Goal: Transaction & Acquisition: Purchase product/service

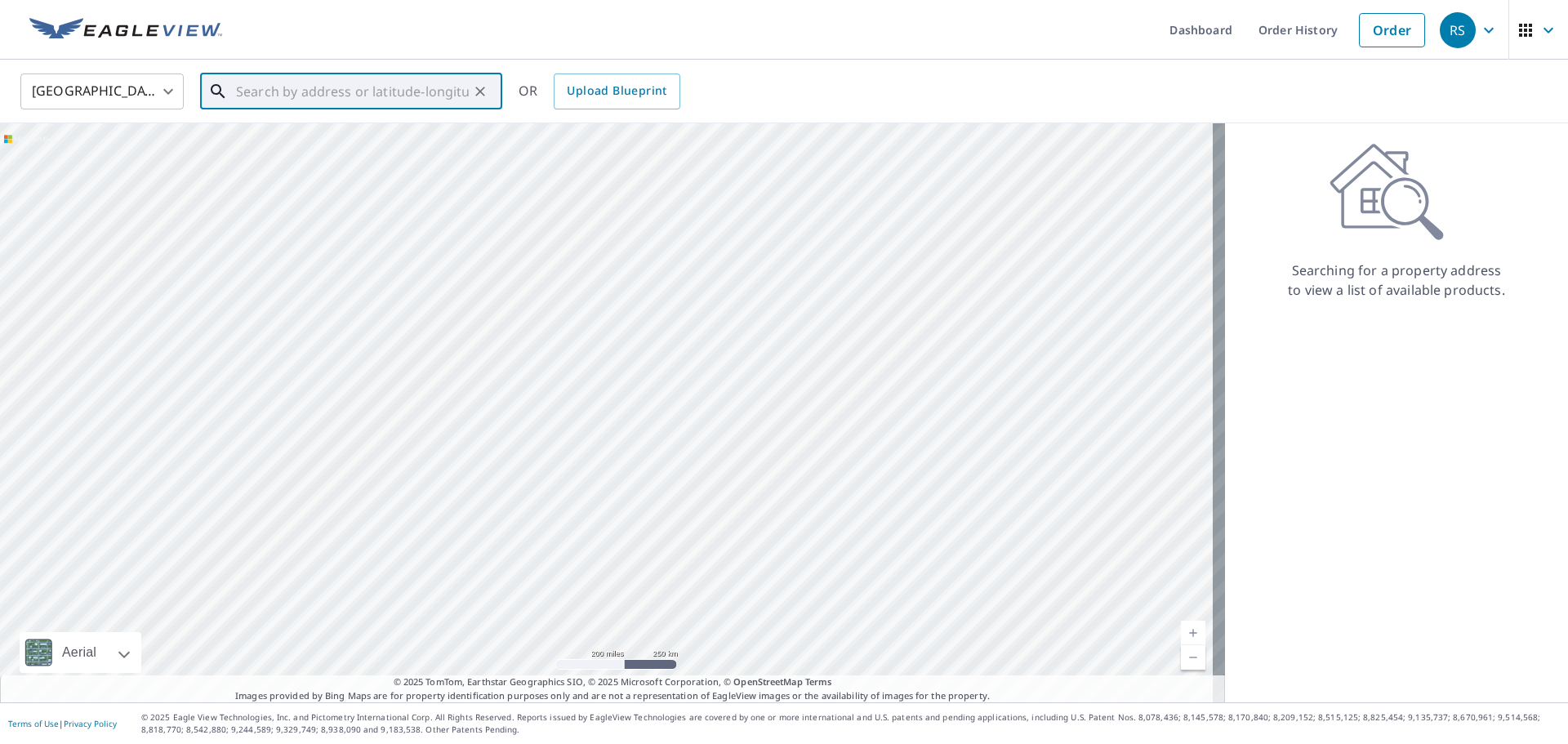
click at [314, 94] on input "text" at bounding box center [352, 92] width 233 height 45
click at [304, 162] on p "Macomb, MI 48044" at bounding box center [361, 156] width 256 height 16
type input "[STREET_ADDRESS][PERSON_NAME]"
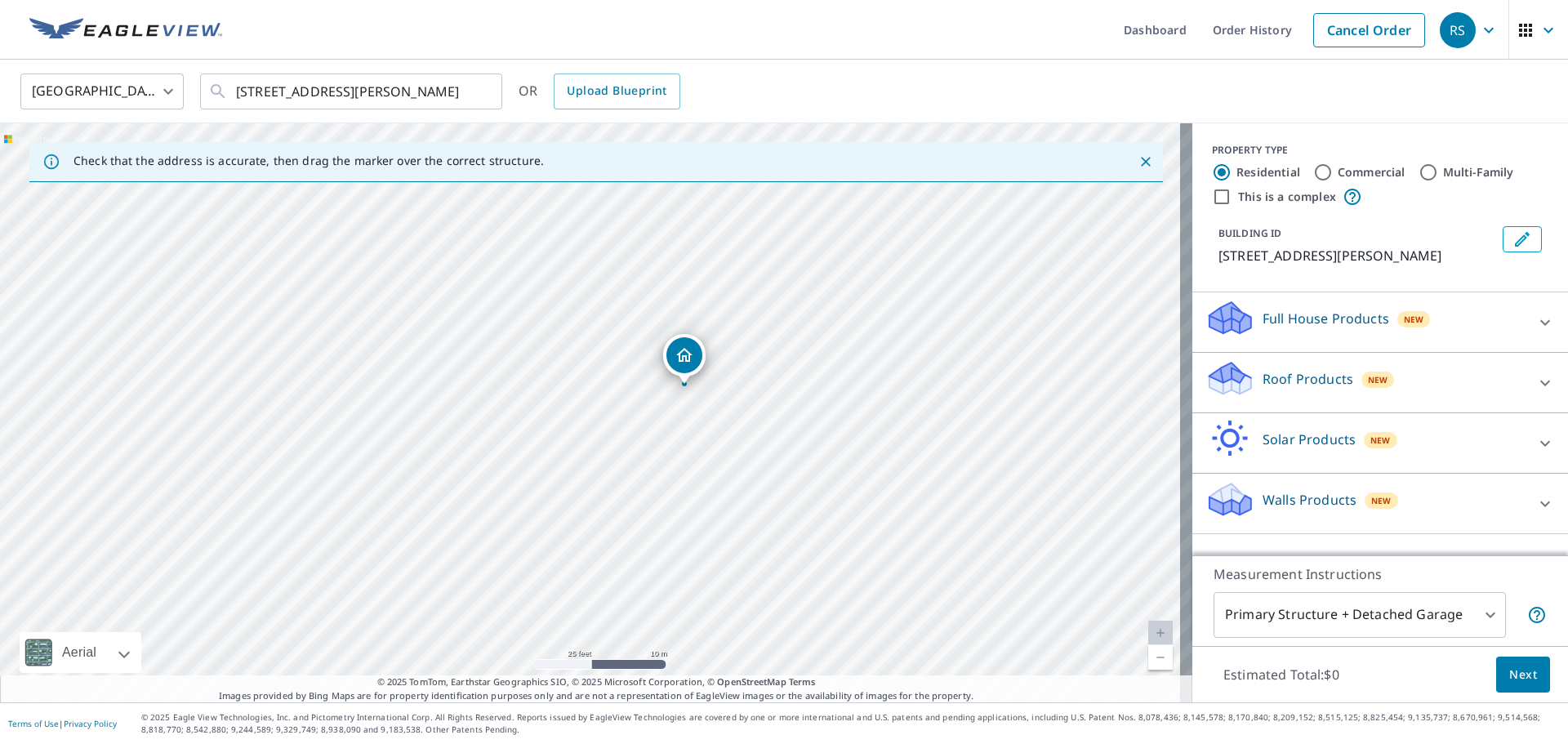
click at [1233, 384] on icon at bounding box center [1230, 384] width 42 height 19
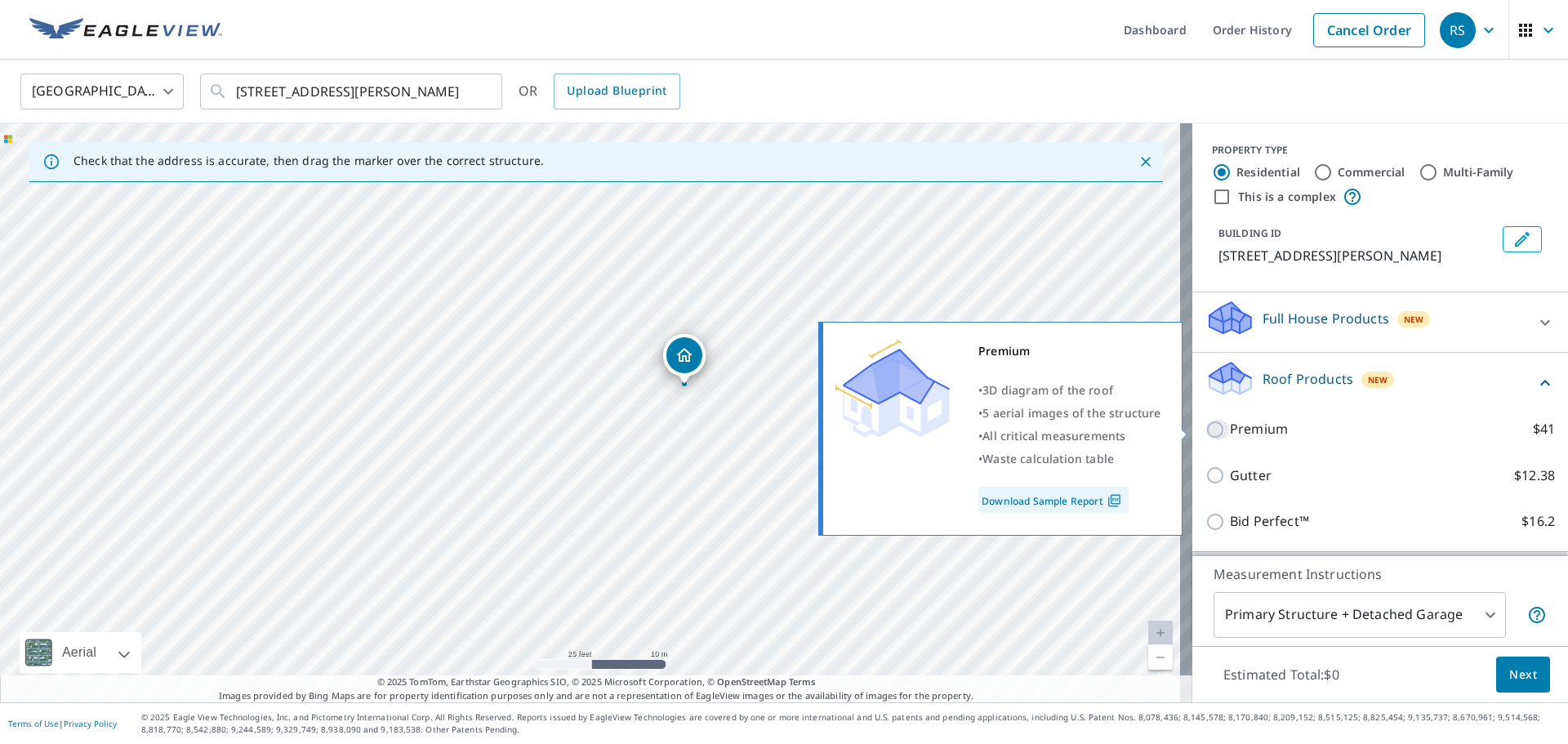
click at [1207, 428] on input "Premium $41" at bounding box center [1217, 429] width 24 height 19
checkbox input "true"
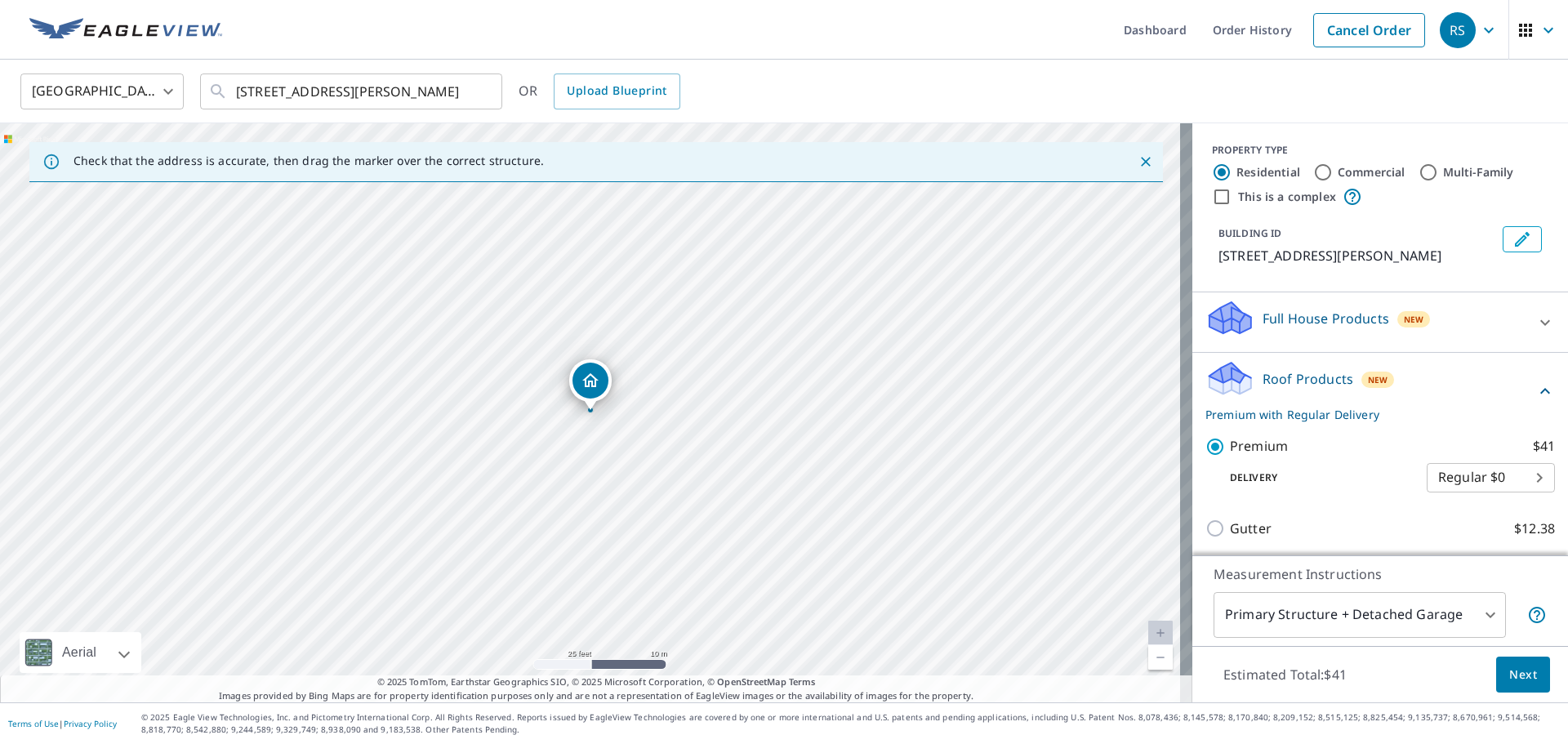
click at [1529, 671] on button "Next" at bounding box center [1523, 675] width 54 height 37
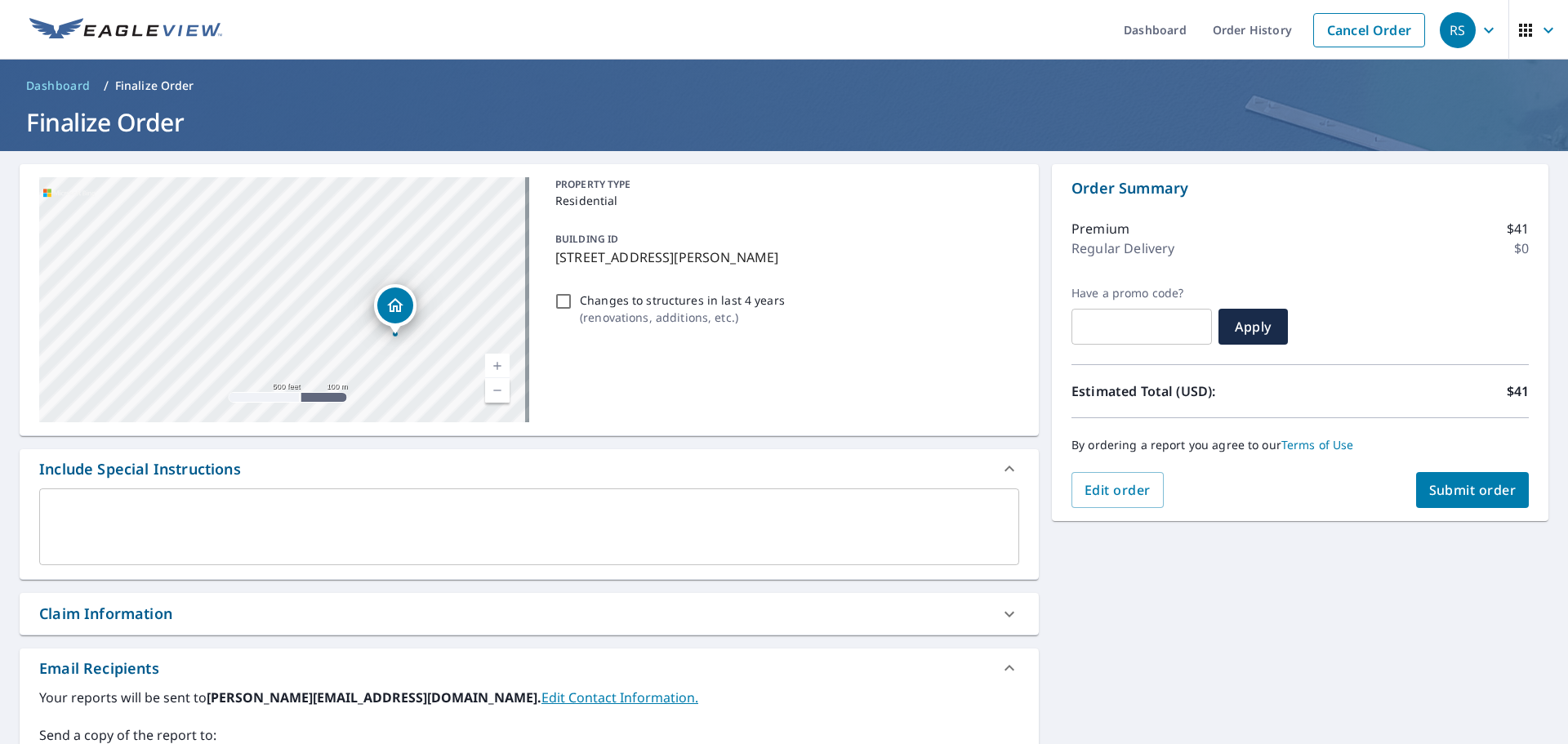
scroll to position [163, 0]
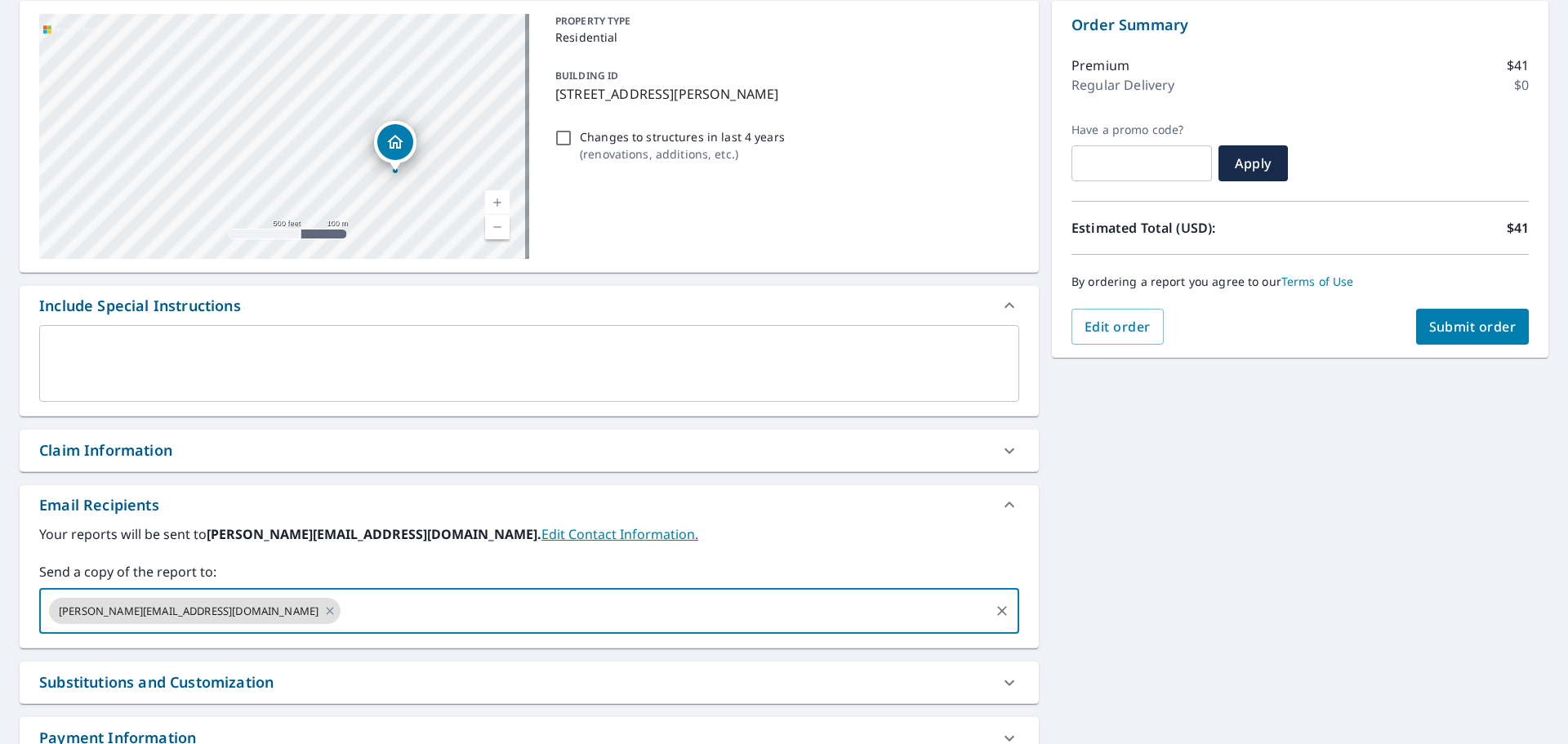
click at [343, 605] on input "text" at bounding box center [665, 610] width 644 height 31
type input "[EMAIL_ADDRESS][DOMAIN_NAME]"
click at [1066, 522] on div "[STREET_ADDRESS][PERSON_NAME] A standard road map Aerial A detailed look from a…" at bounding box center [784, 395] width 1568 height 816
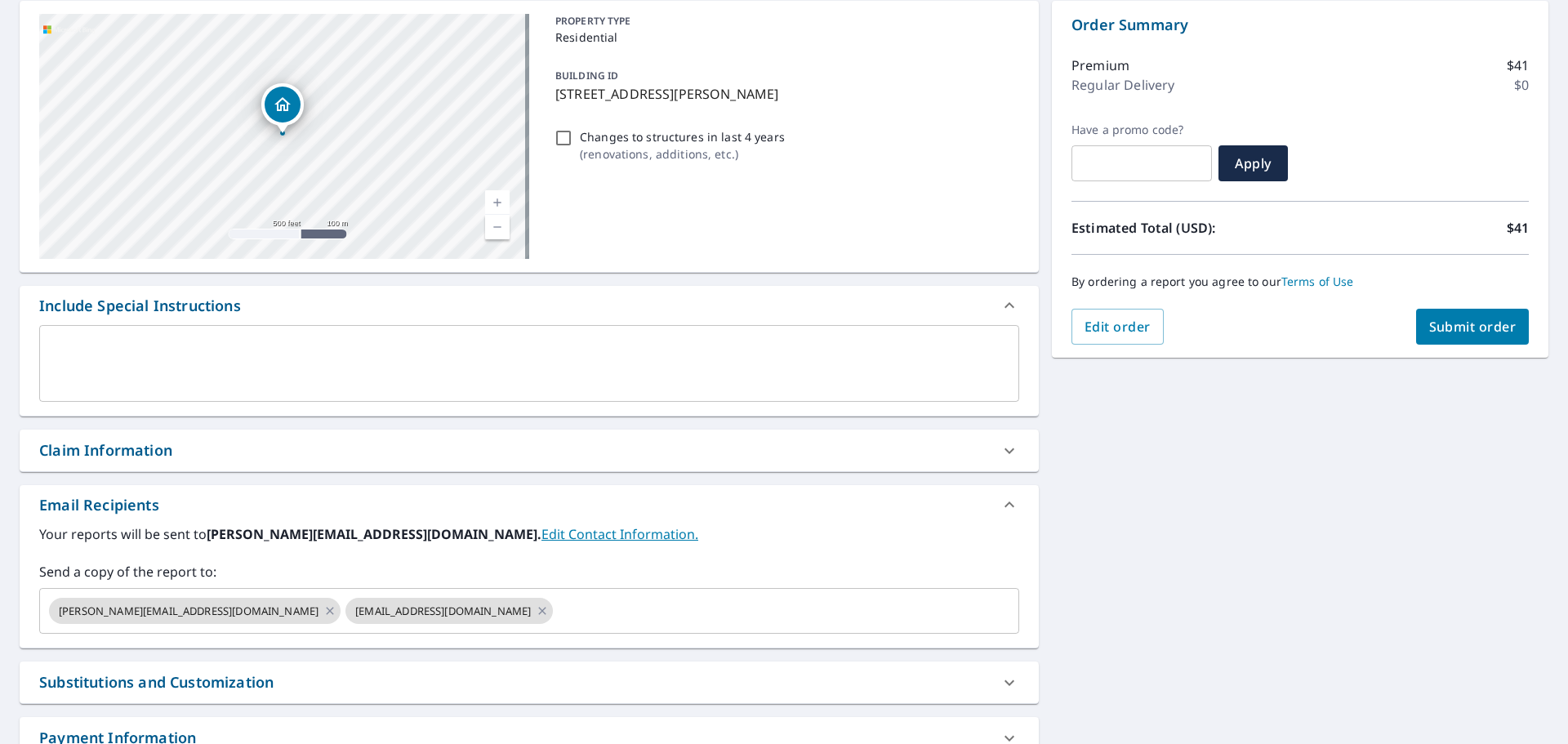
click at [1437, 334] on span "Submit order" at bounding box center [1473, 326] width 87 height 18
checkbox input "true"
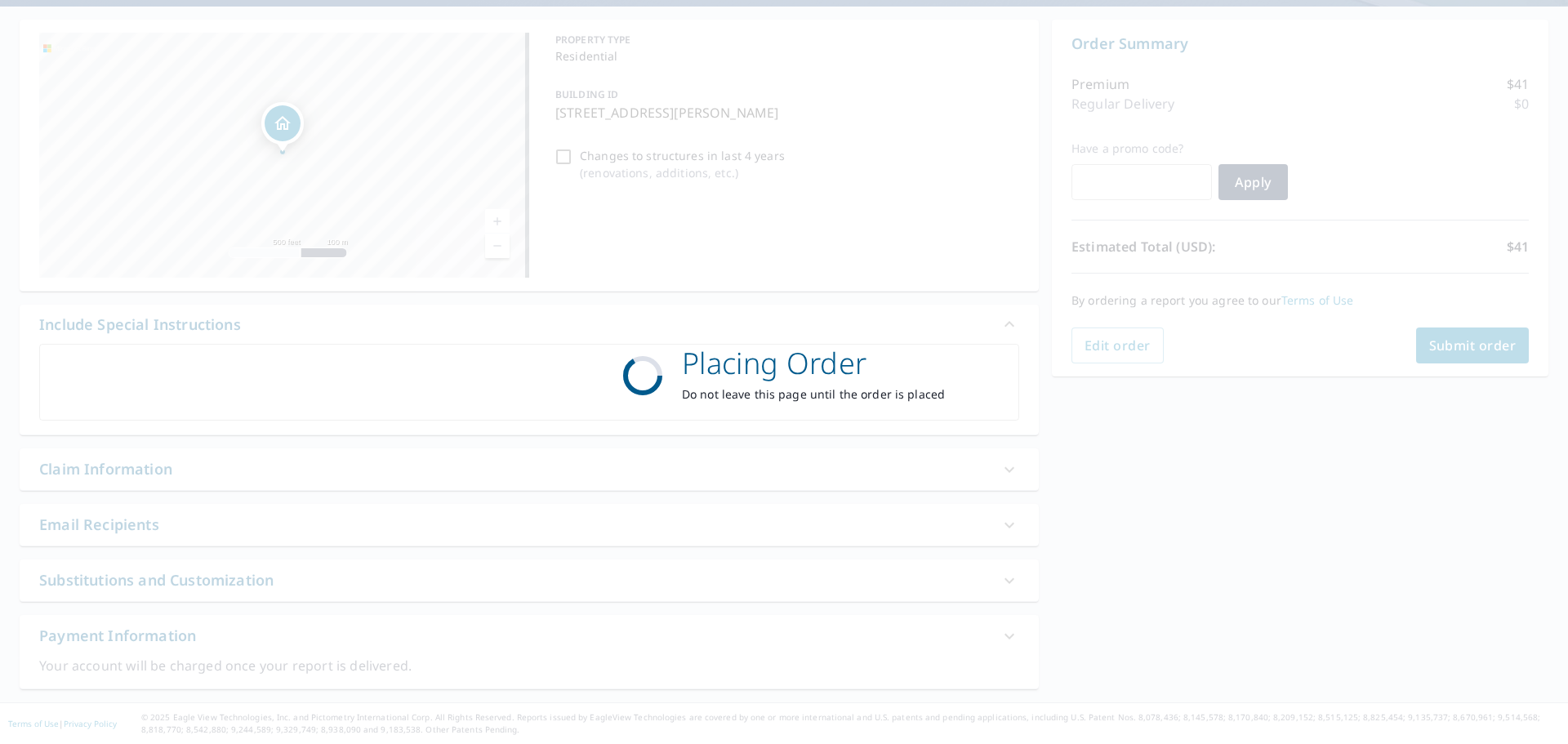
scroll to position [145, 0]
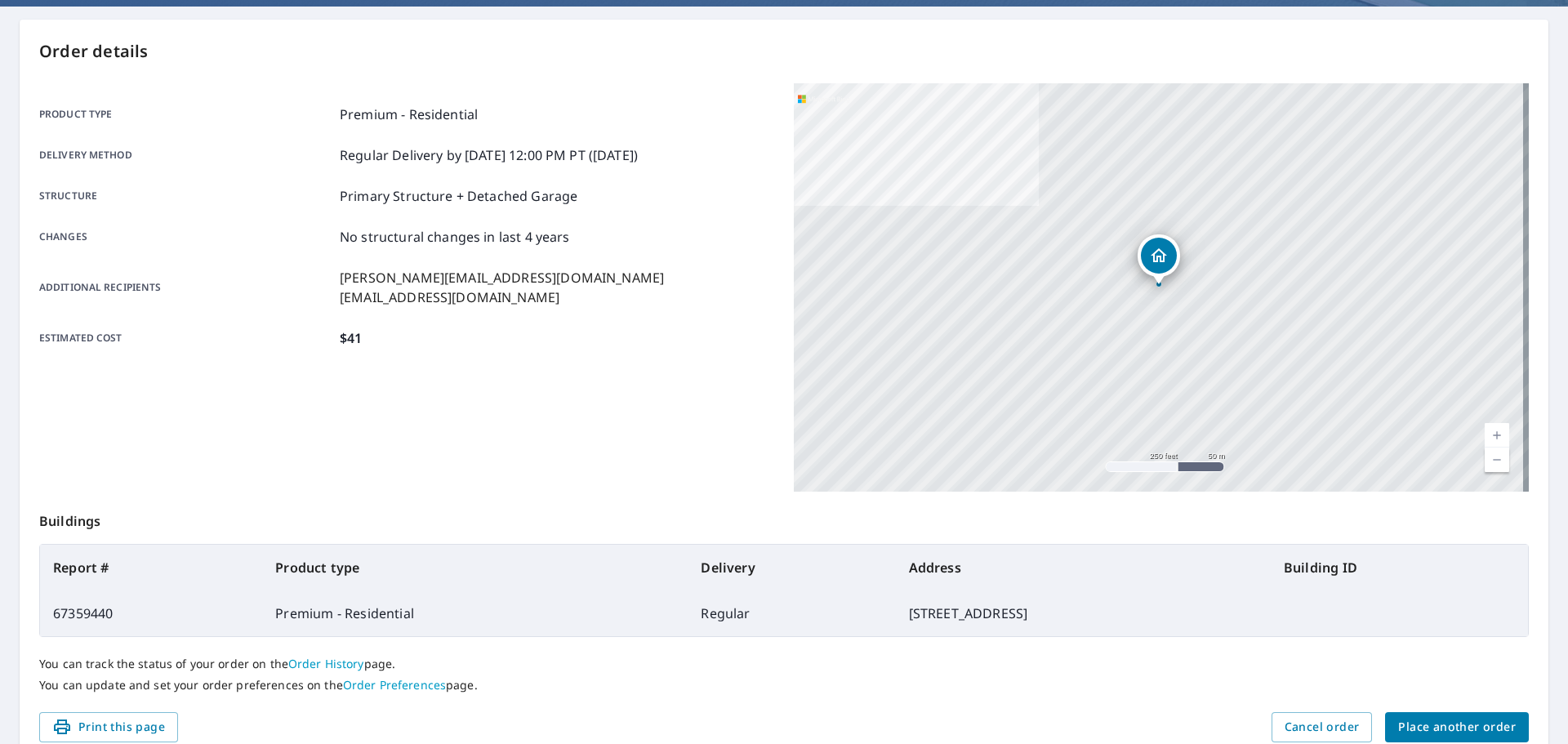
click at [1416, 722] on span "Place another order" at bounding box center [1457, 727] width 118 height 20
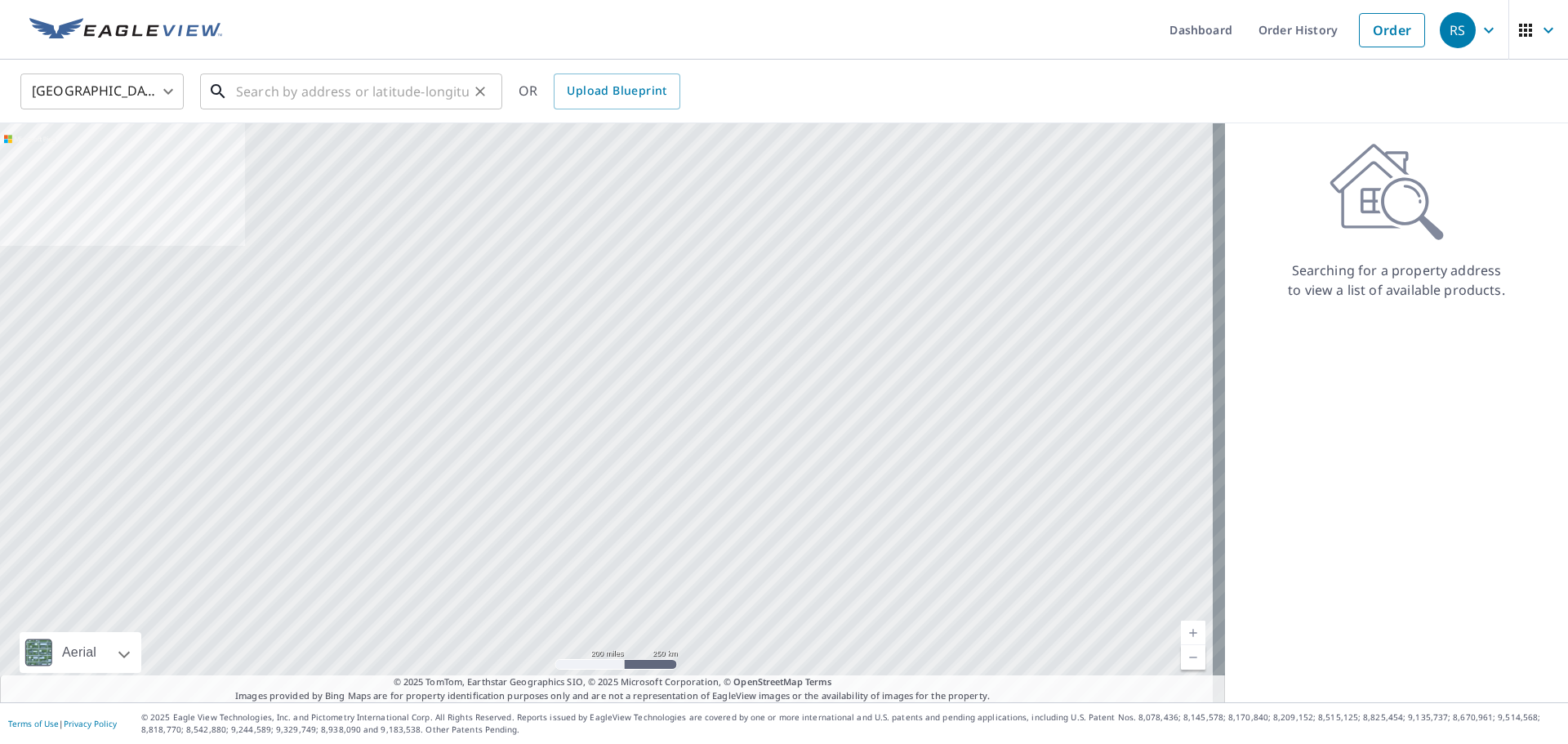
click at [373, 91] on input "text" at bounding box center [352, 92] width 233 height 45
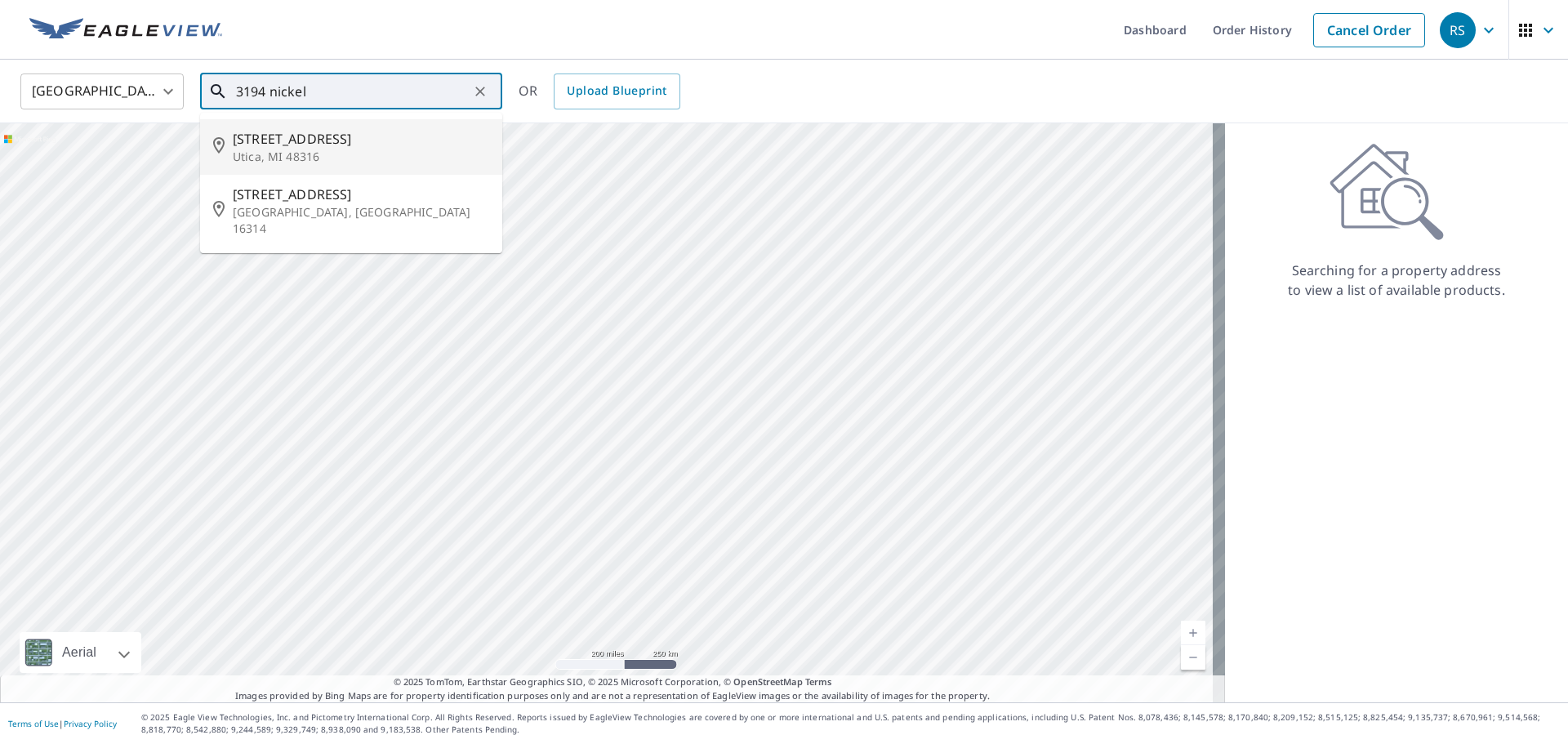
click at [309, 149] on p "Utica, MI 48316" at bounding box center [361, 156] width 256 height 16
type input "[STREET_ADDRESS][PERSON_NAME]"
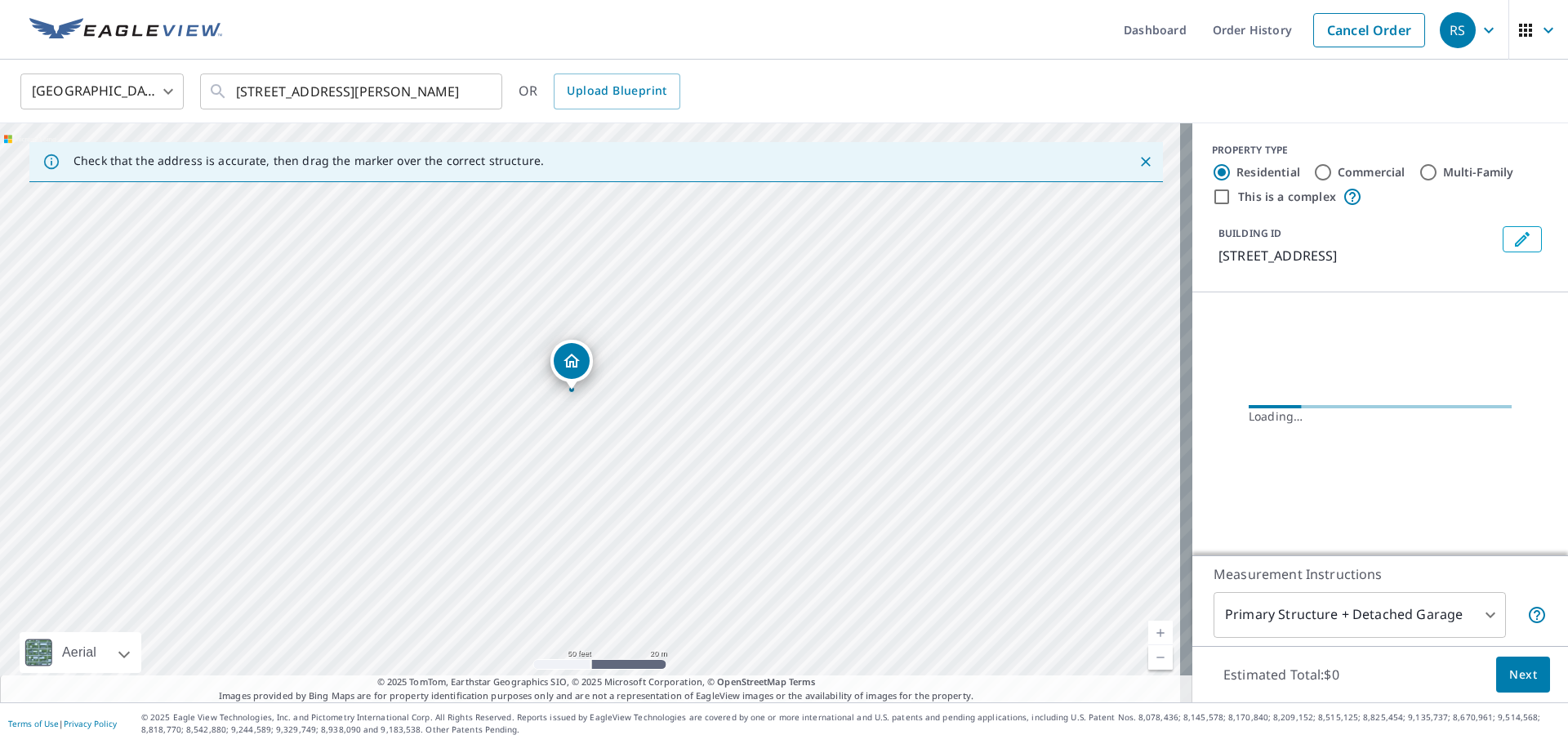
drag, startPoint x: 592, startPoint y: 441, endPoint x: 596, endPoint y: 516, distance: 75.1
click at [596, 516] on div "[STREET_ADDRESS][PERSON_NAME]" at bounding box center [596, 413] width 1192 height 579
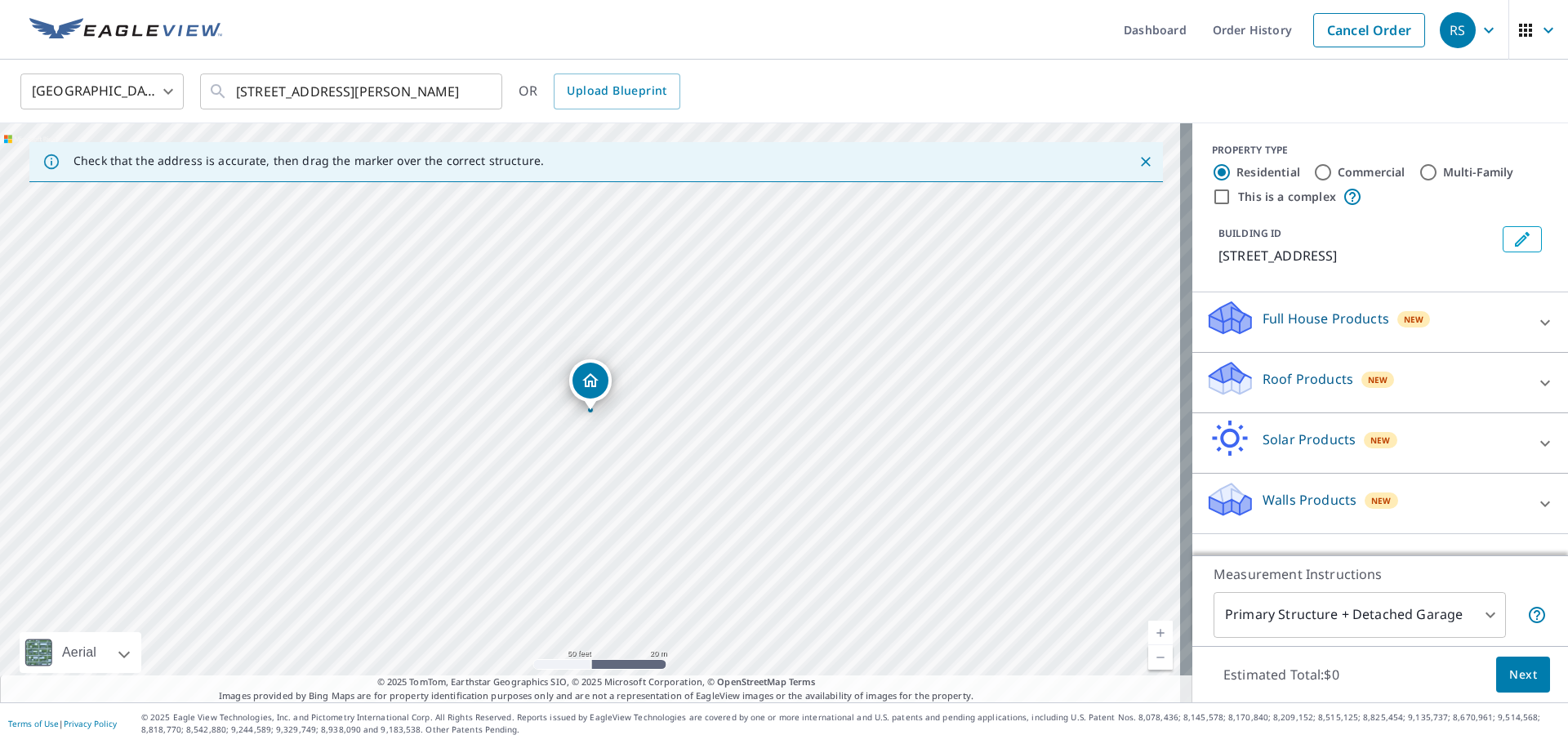
click at [1505, 400] on div "Roof Products New" at bounding box center [1365, 382] width 320 height 46
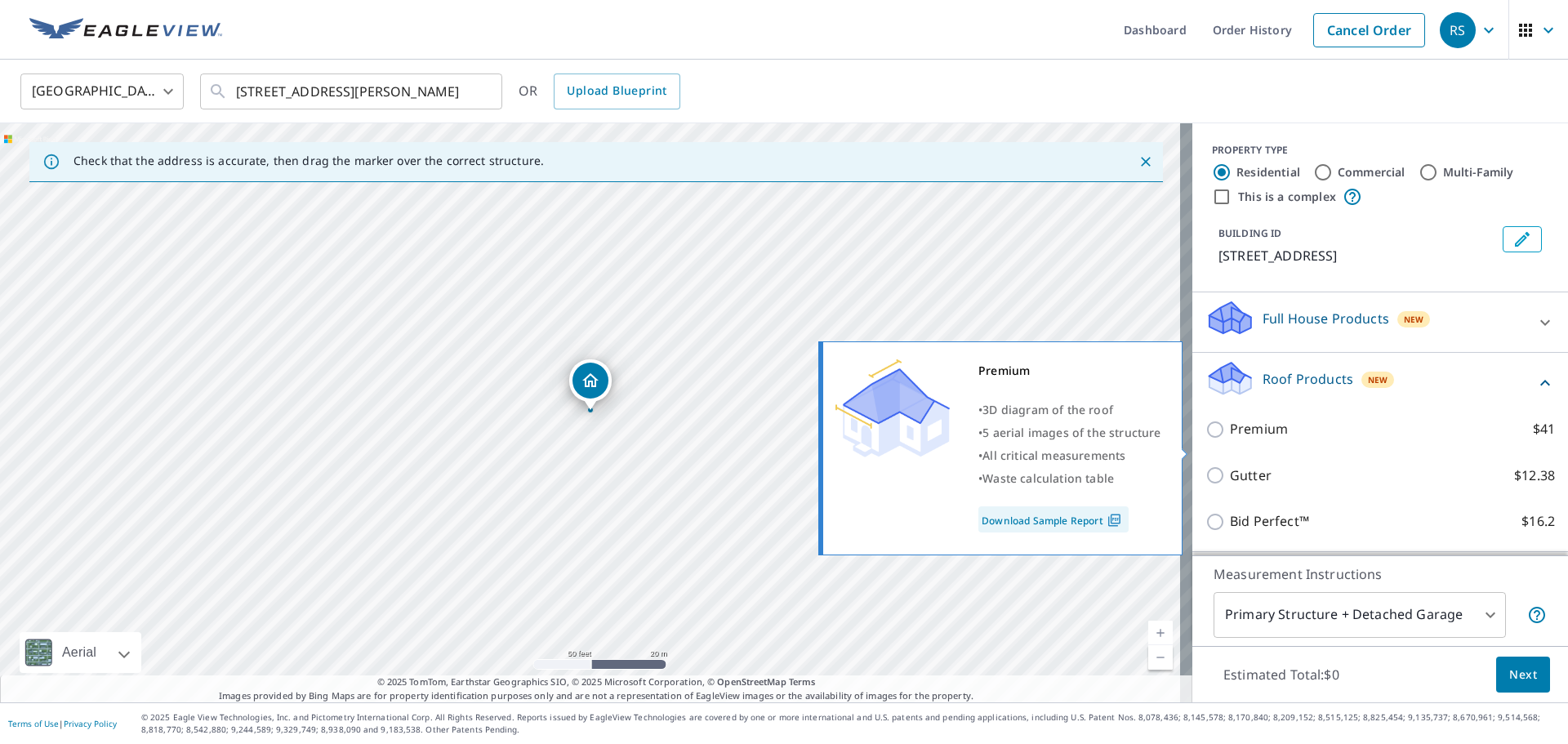
click at [1214, 440] on input "Premium $41" at bounding box center [1217, 429] width 24 height 19
checkbox input "true"
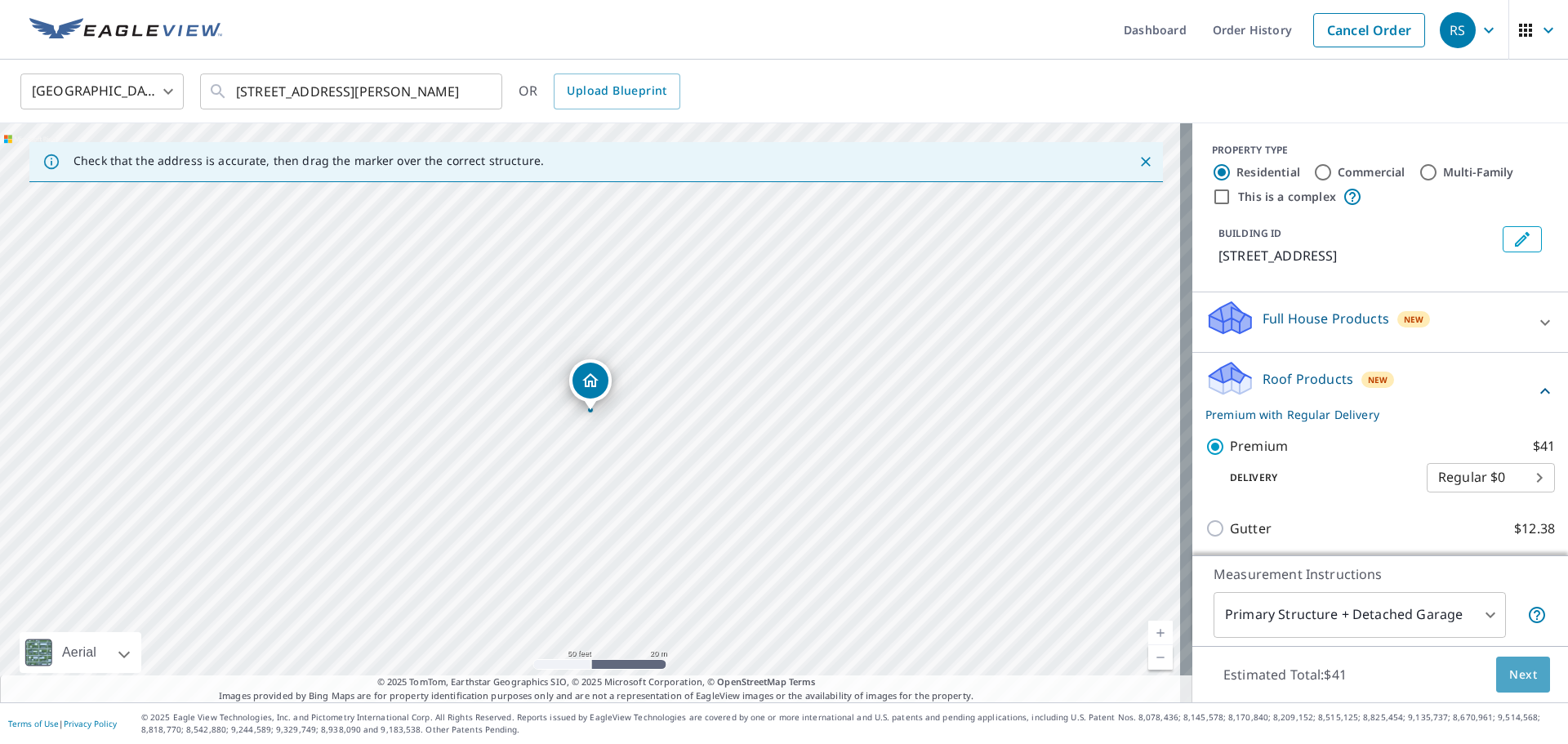
click at [1510, 670] on span "Next" at bounding box center [1523, 675] width 28 height 20
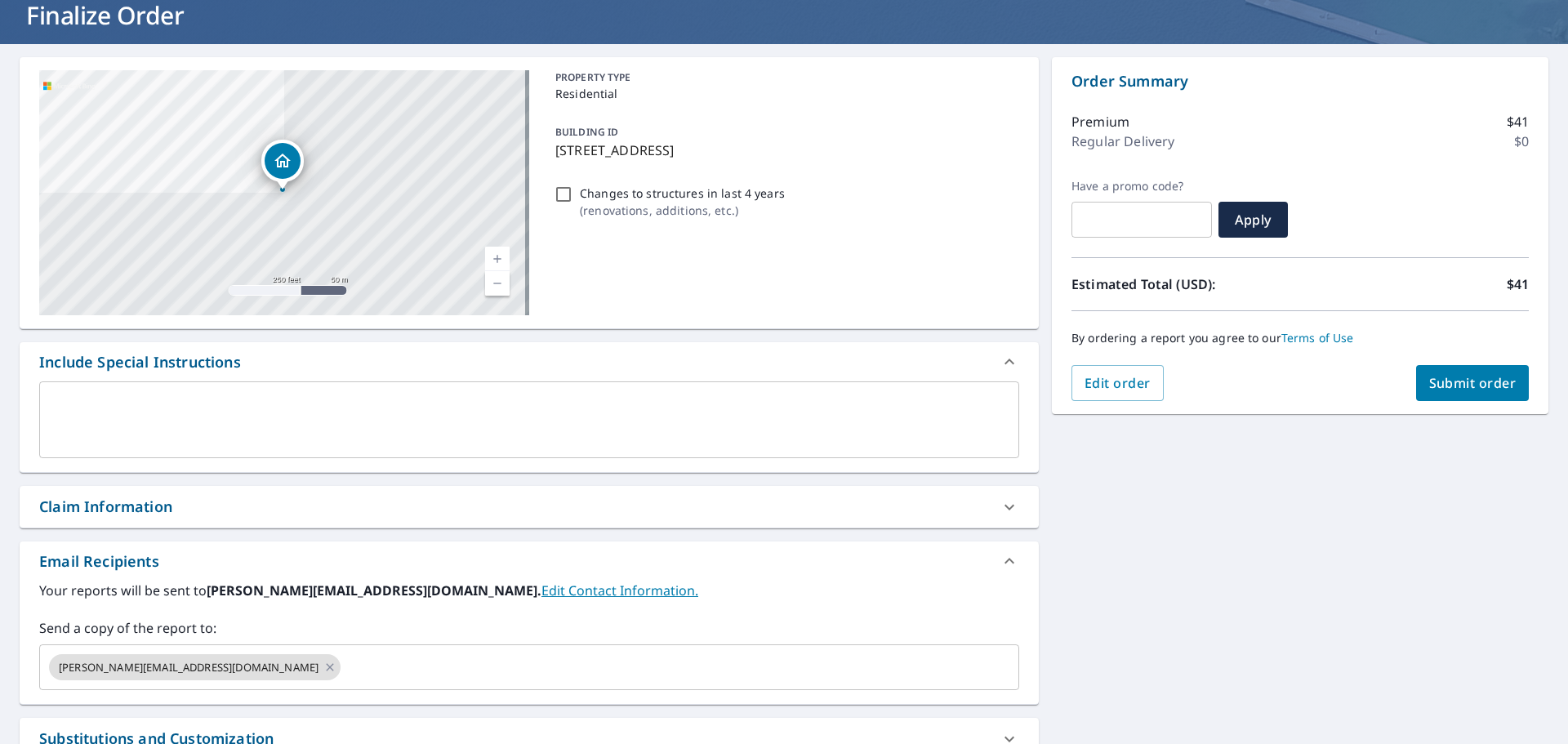
scroll to position [245, 0]
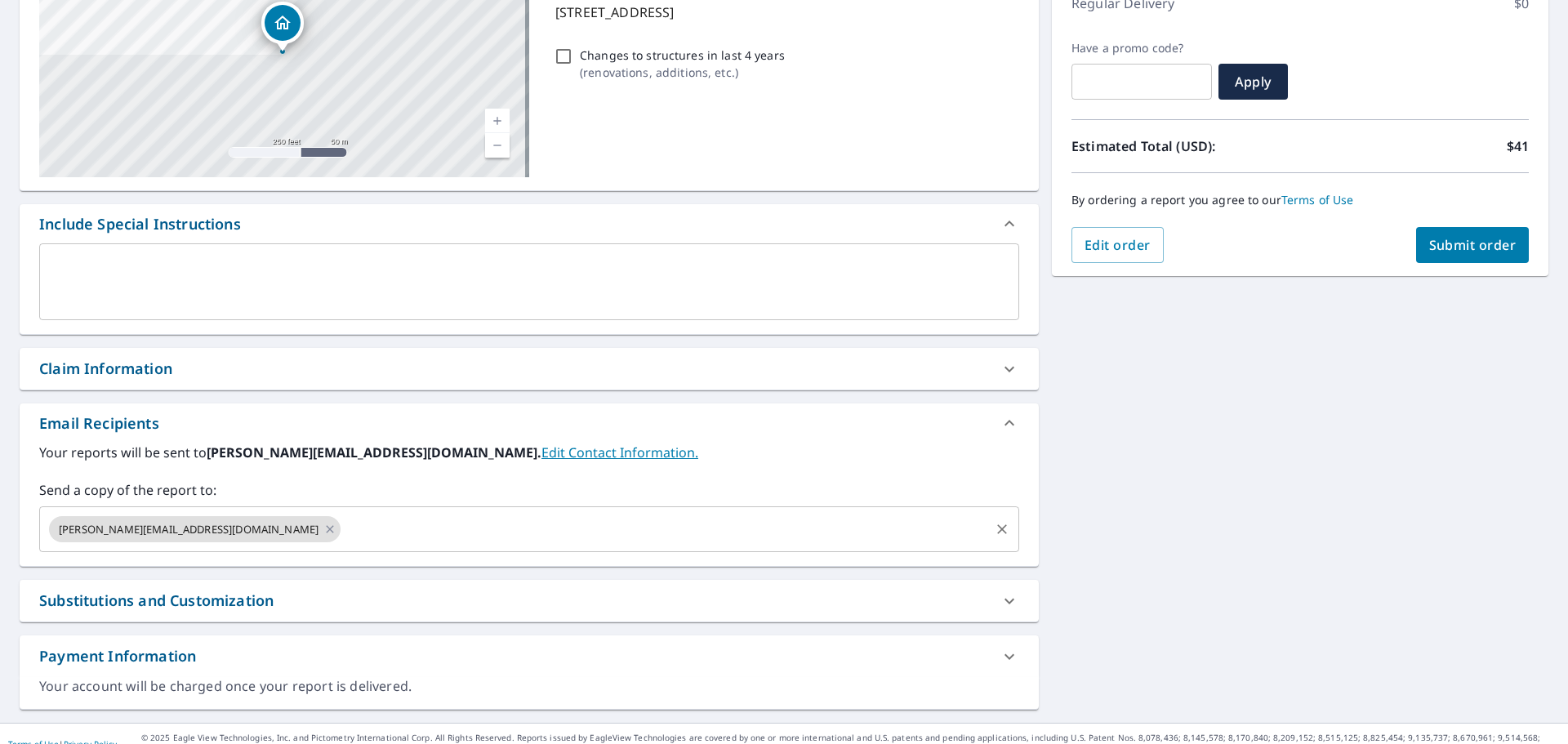
click at [343, 538] on input "text" at bounding box center [665, 529] width 644 height 31
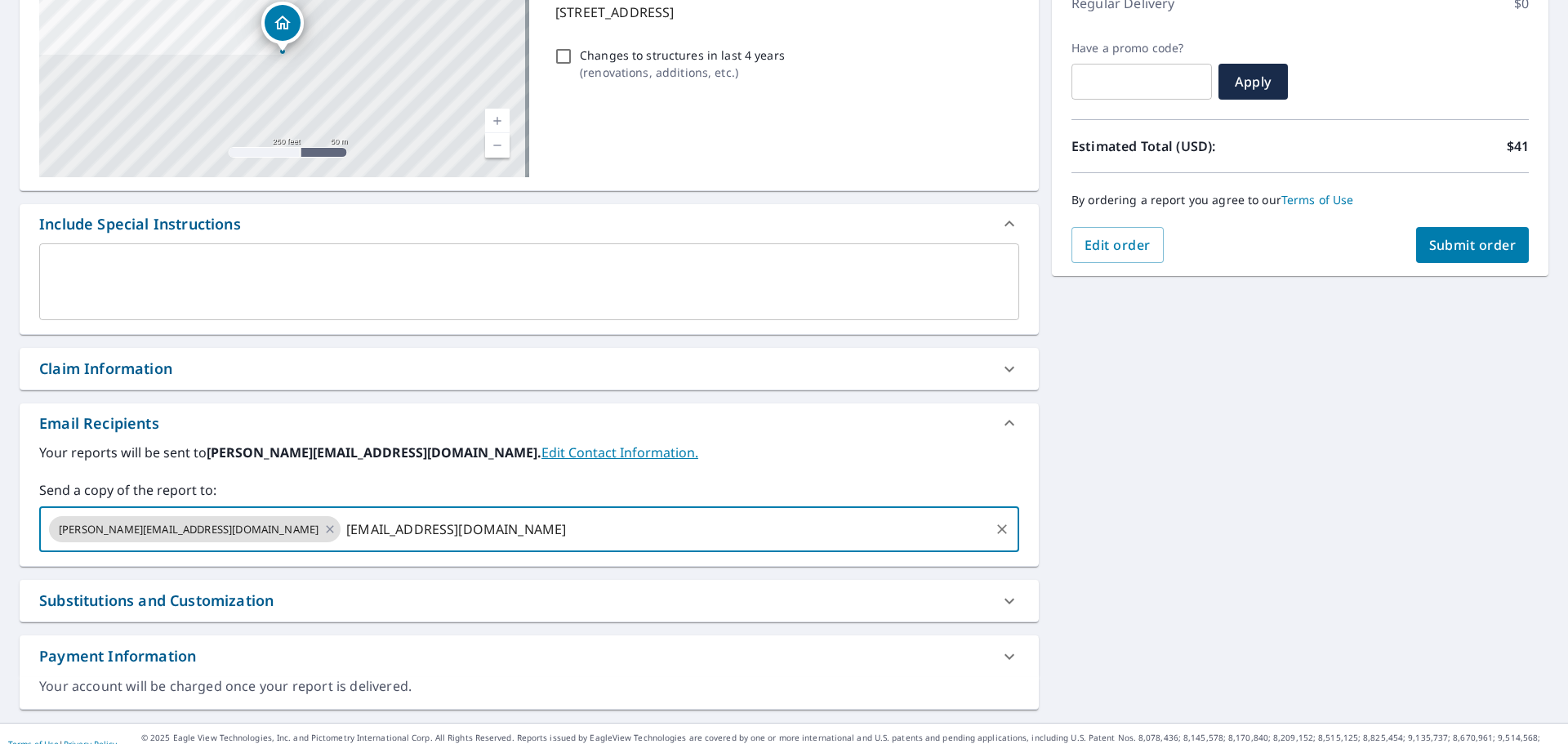
type input "[EMAIL_ADDRESS][DOMAIN_NAME]"
click at [1191, 470] on div "[STREET_ADDRESS][PERSON_NAME] Aerial Road A standard road map Aerial A detailed…" at bounding box center [784, 314] width 1568 height 816
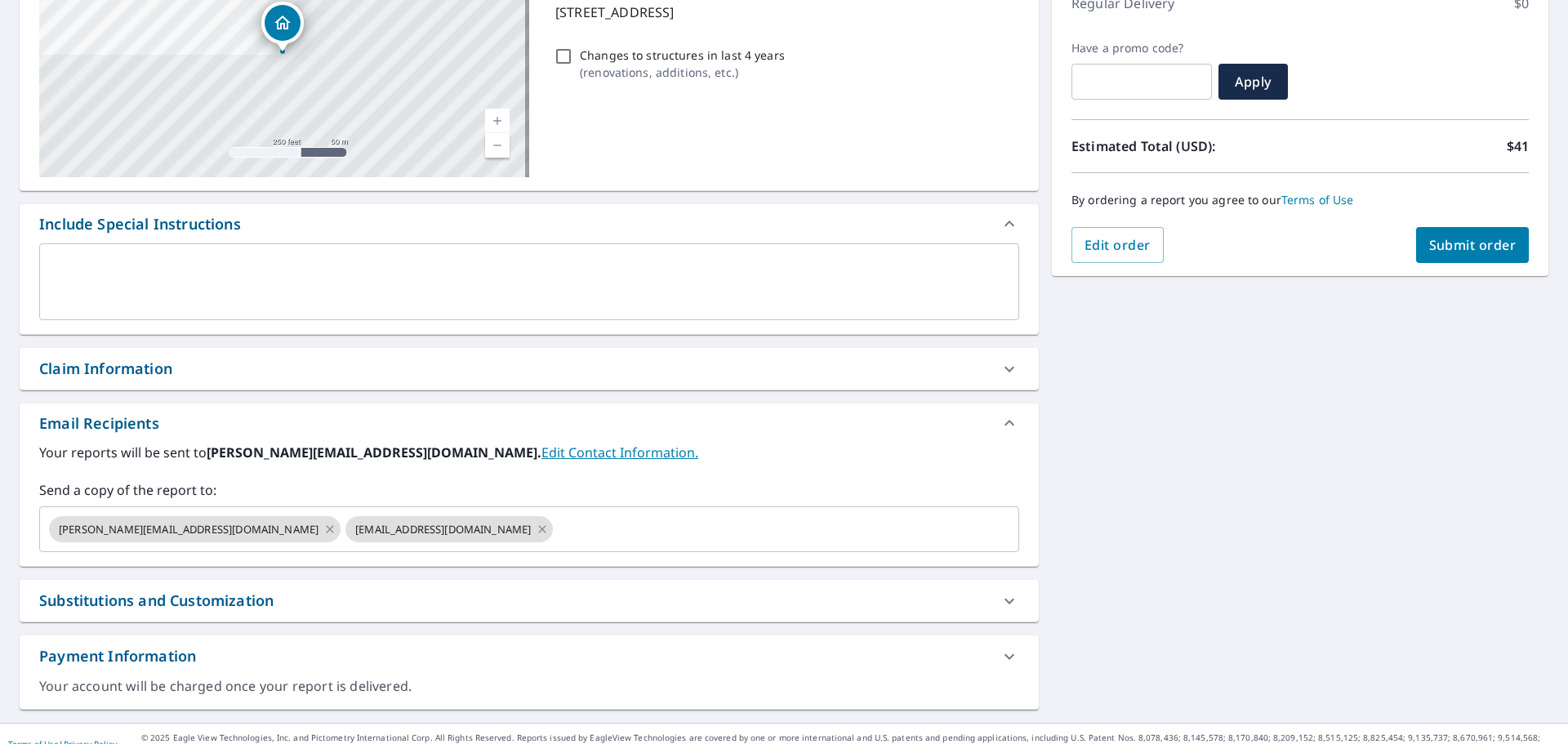
click at [1429, 241] on span "Submit order" at bounding box center [1473, 245] width 87 height 18
checkbox input "true"
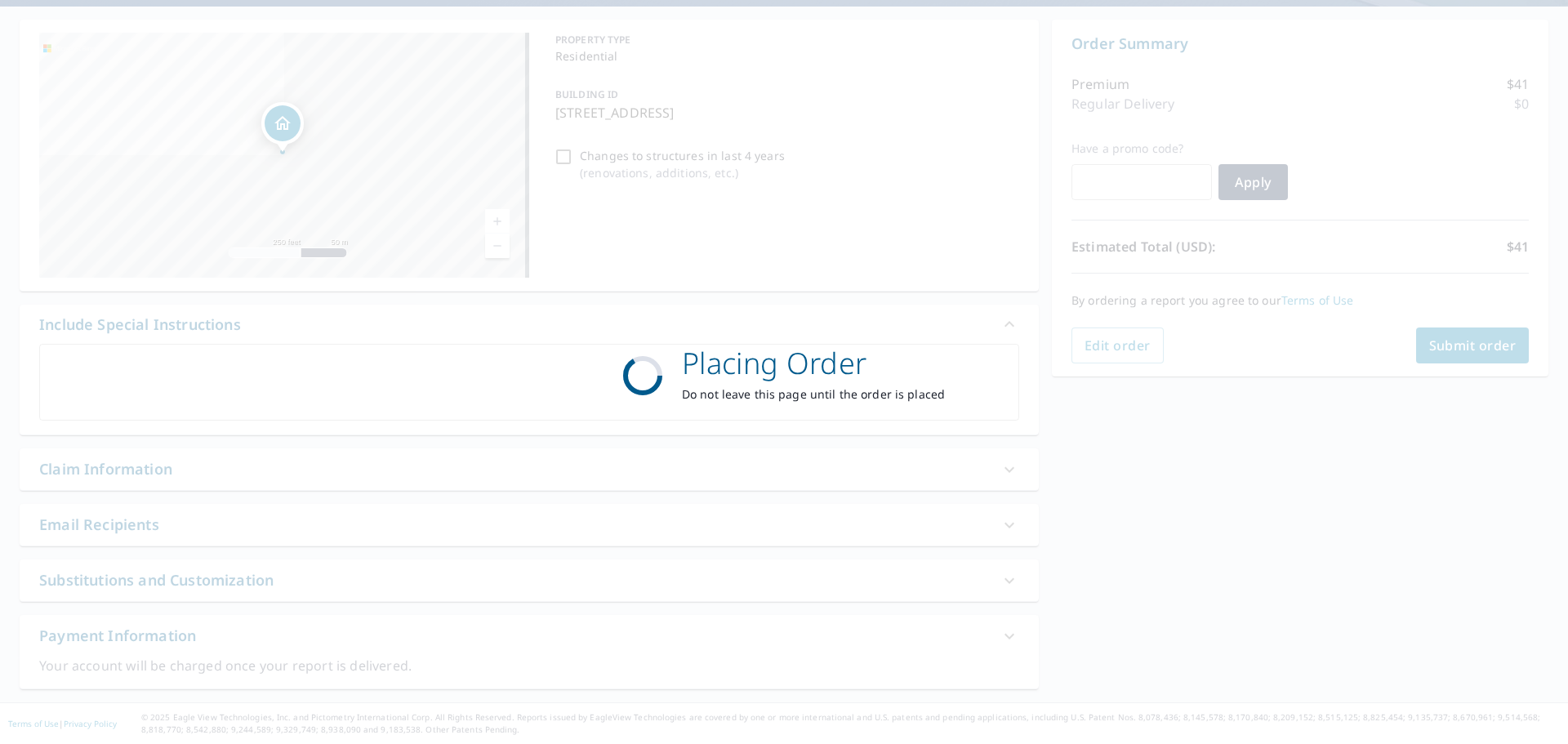
scroll to position [145, 0]
